Goal: Find specific page/section: Locate a particular part of the current website

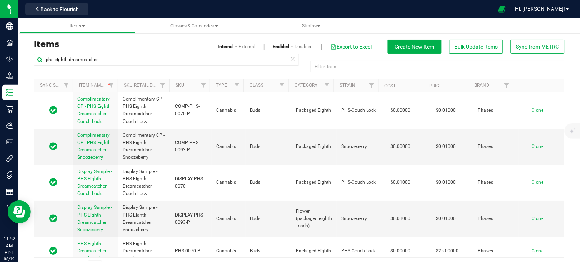
drag, startPoint x: 104, startPoint y: 59, endPoint x: 43, endPoint y: 76, distance: 63.7
click at [43, 76] on div "phs eighth dreamcatcher Filter Tags Filter Tags" at bounding box center [299, 66] width 531 height 25
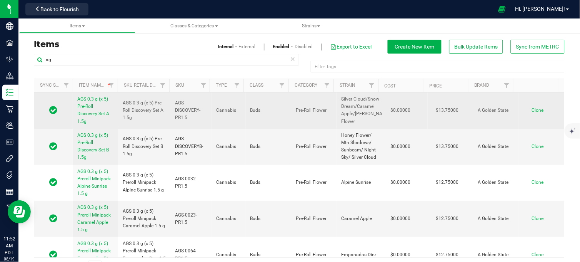
type input "a"
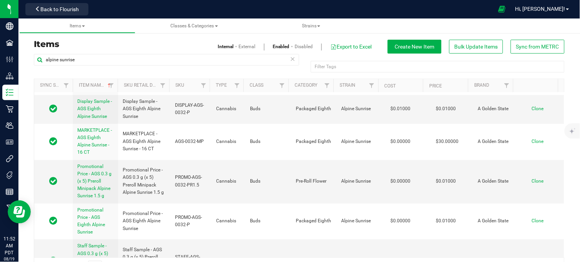
scroll to position [429, 0]
type input "alpine sunrise"
click at [184, 187] on span "PROMO-AGS-0032-PR1.5" at bounding box center [191, 180] width 32 height 15
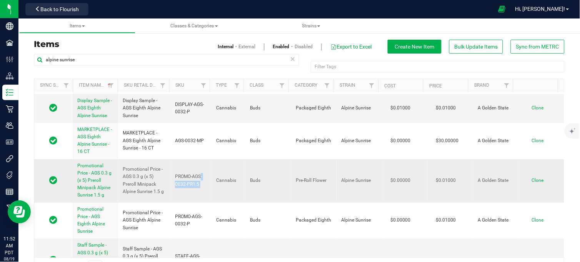
copy tr "PROMO-AGS-0032-PR1.5"
